Goal: Task Accomplishment & Management: Use online tool/utility

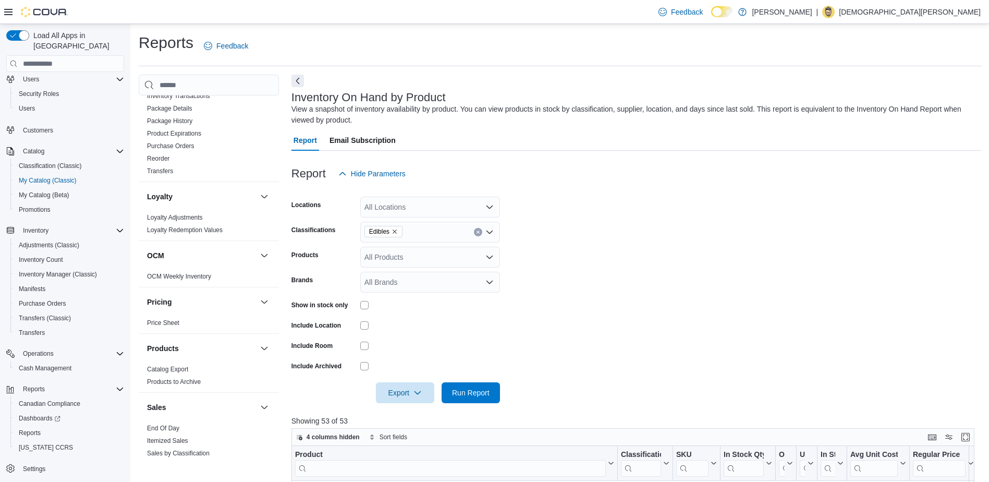
scroll to position [644, 0]
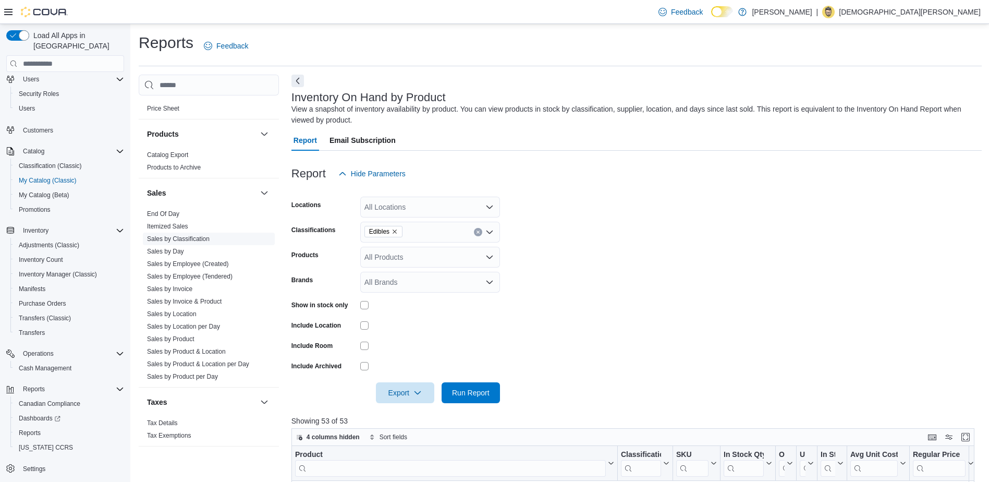
click at [192, 239] on link "Sales by Classification" at bounding box center [178, 238] width 63 height 7
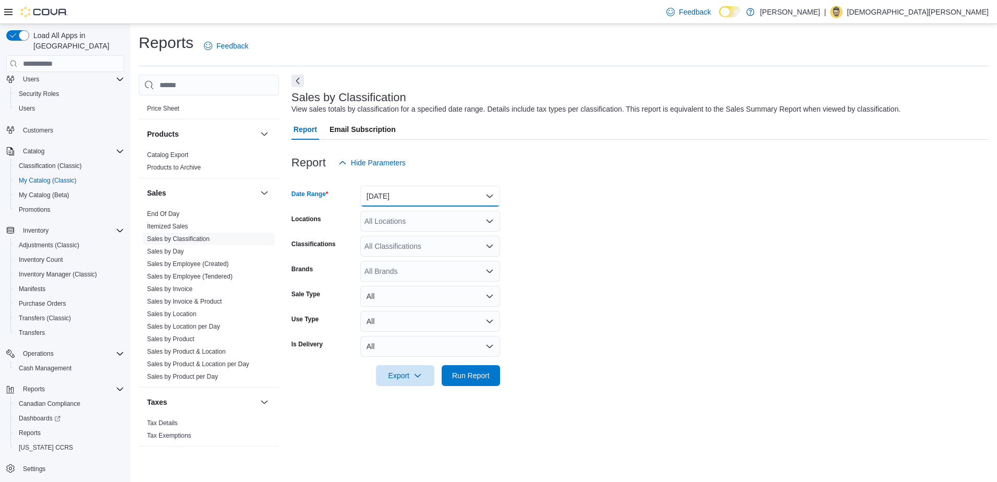
click at [373, 189] on button "[DATE]" at bounding box center [430, 196] width 140 height 21
click at [390, 238] on span "[DATE]" at bounding box center [436, 237] width 119 height 13
click at [485, 356] on button "All" at bounding box center [430, 346] width 140 height 21
click at [723, 295] on form "Date Range [DATE] Locations All Locations Classifications All Classifications B…" at bounding box center [639, 279] width 697 height 213
click at [474, 372] on span "Run Report" at bounding box center [471, 375] width 38 height 10
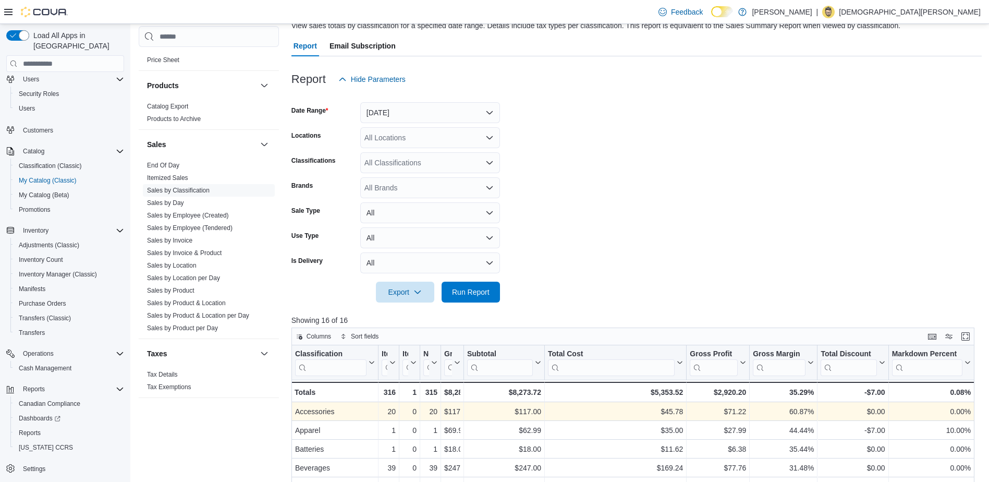
scroll to position [261, 0]
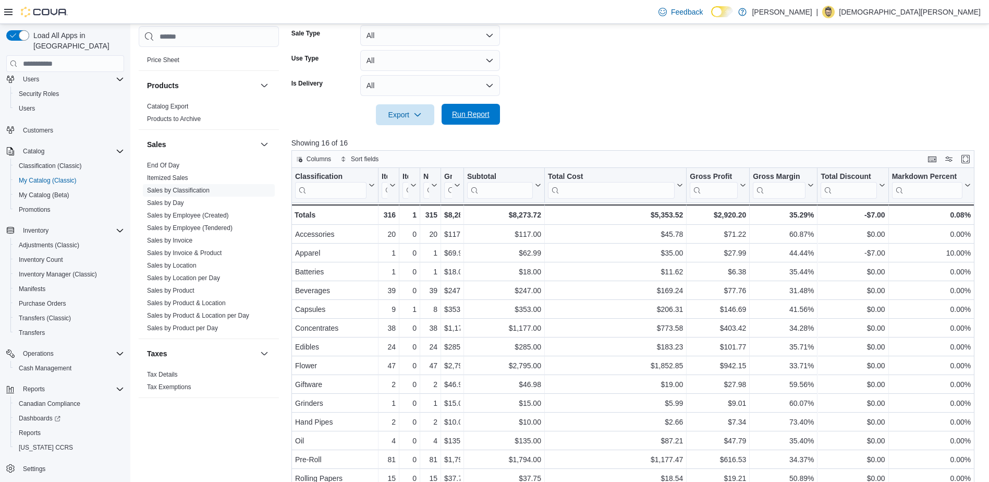
click at [486, 111] on span "Run Report" at bounding box center [471, 114] width 38 height 10
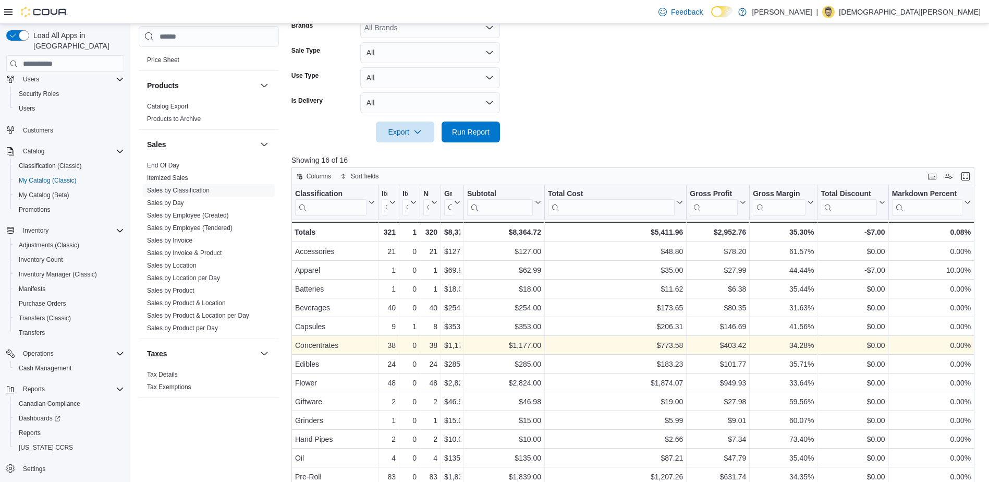
scroll to position [323, 0]
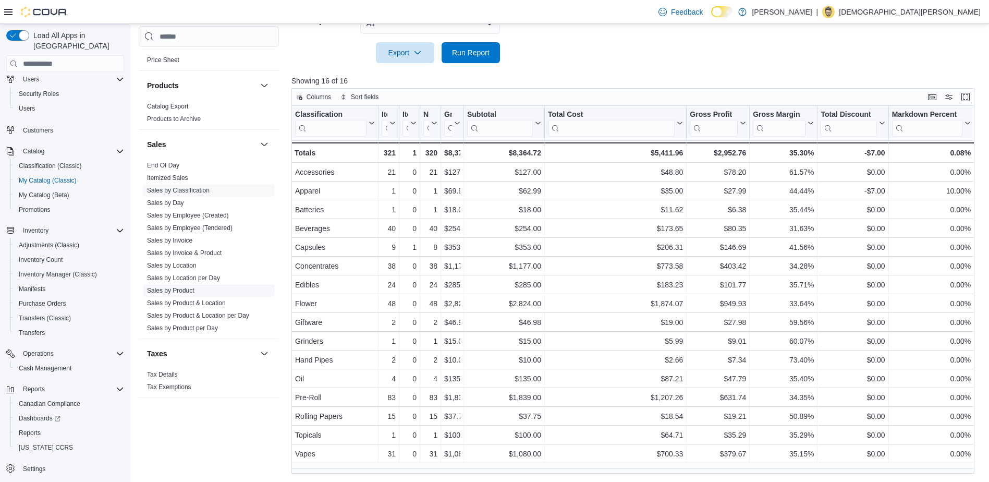
click at [175, 288] on link "Sales by Product" at bounding box center [170, 290] width 47 height 7
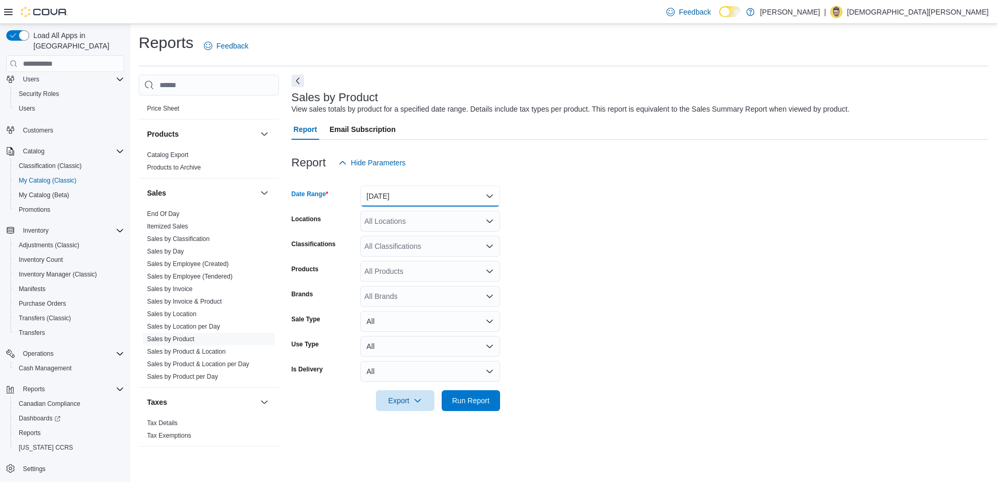
click at [415, 194] on button "[DATE]" at bounding box center [430, 196] width 140 height 21
click at [401, 235] on span "[DATE]" at bounding box center [436, 237] width 119 height 13
click at [462, 399] on span "Run Report" at bounding box center [471, 400] width 38 height 10
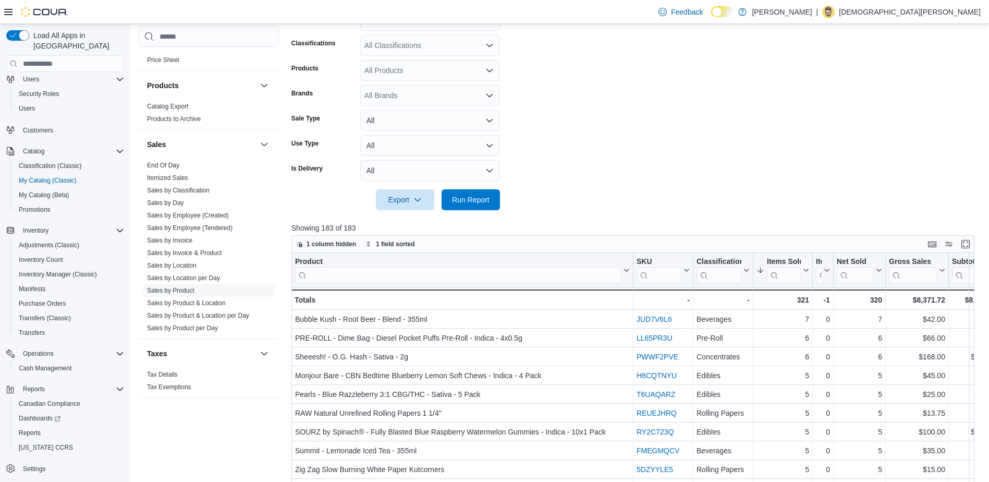
scroll to position [313, 0]
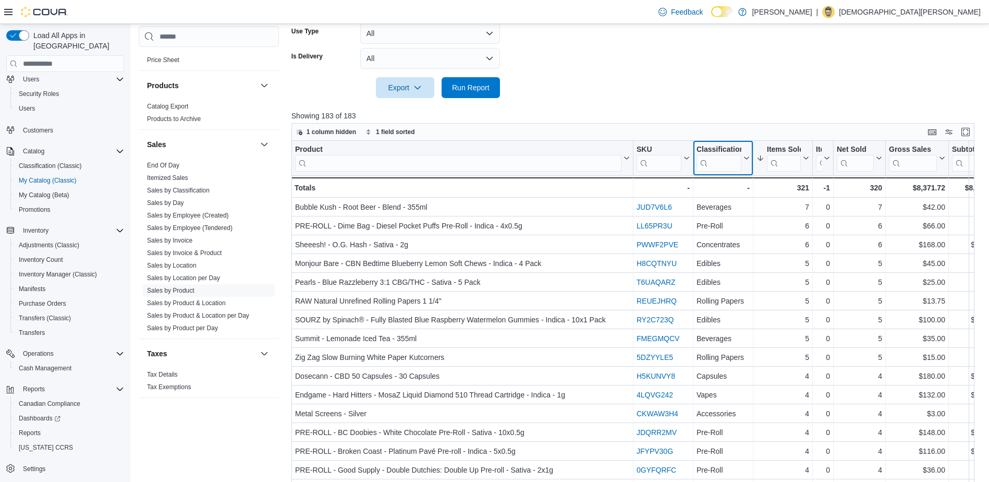
click at [723, 164] on input "search" at bounding box center [718, 163] width 45 height 17
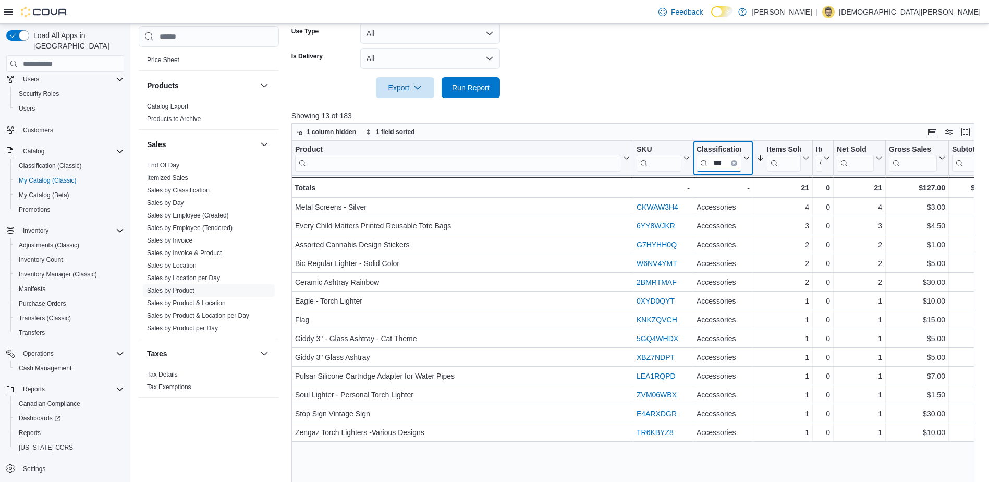
type input "***"
